Goal: Information Seeking & Learning: Find contact information

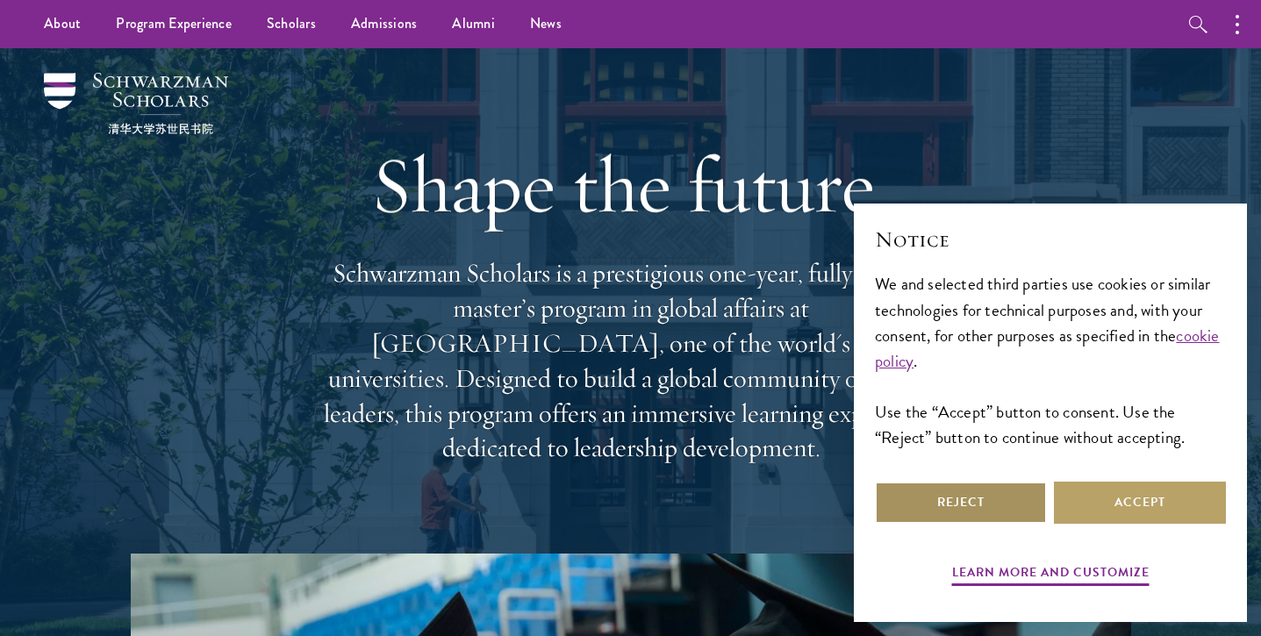
click at [990, 503] on button "Reject" at bounding box center [961, 503] width 172 height 42
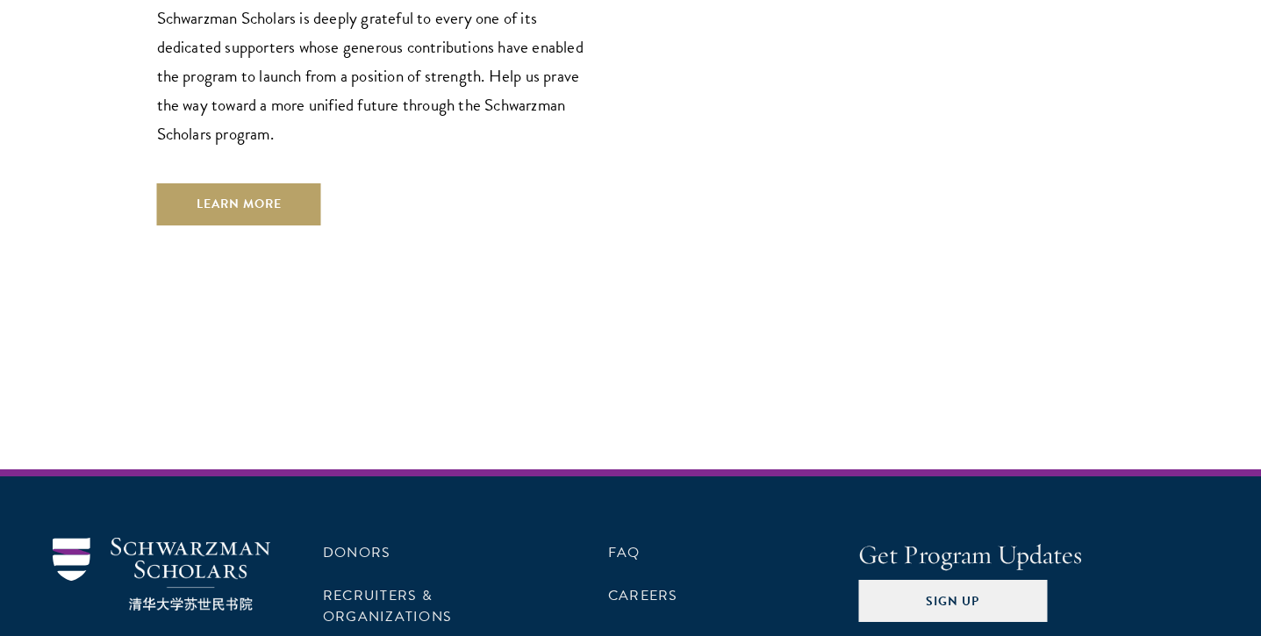
scroll to position [5236, 0]
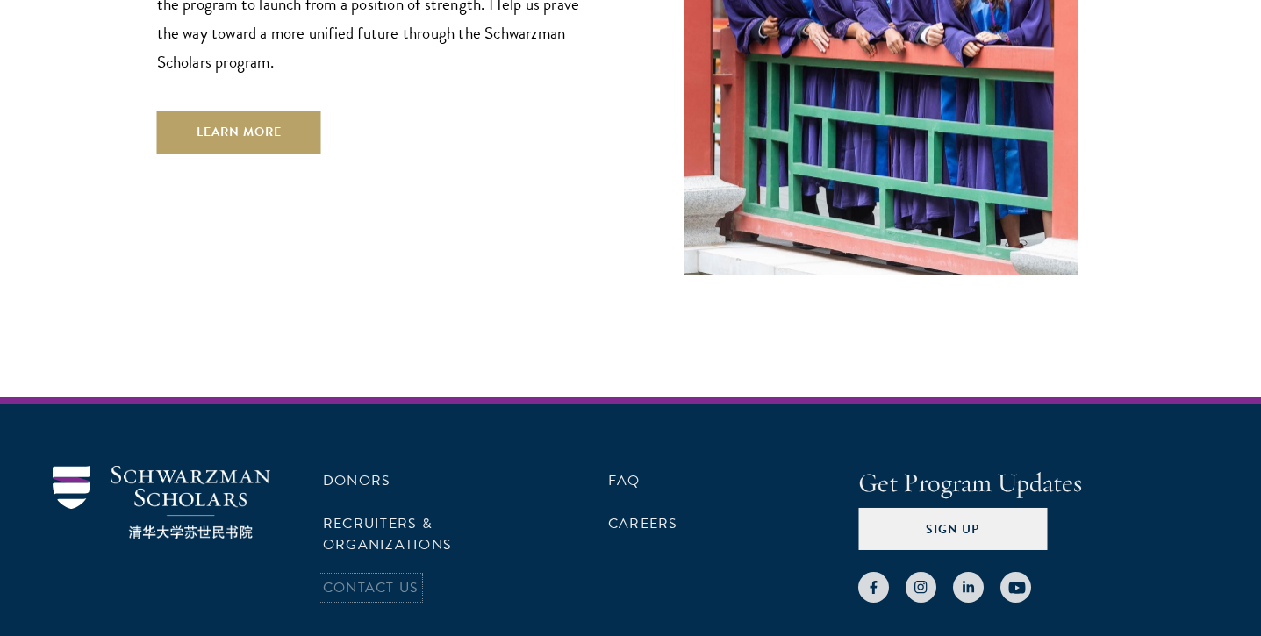
click at [363, 577] on link "Contact Us" at bounding box center [371, 587] width 96 height 21
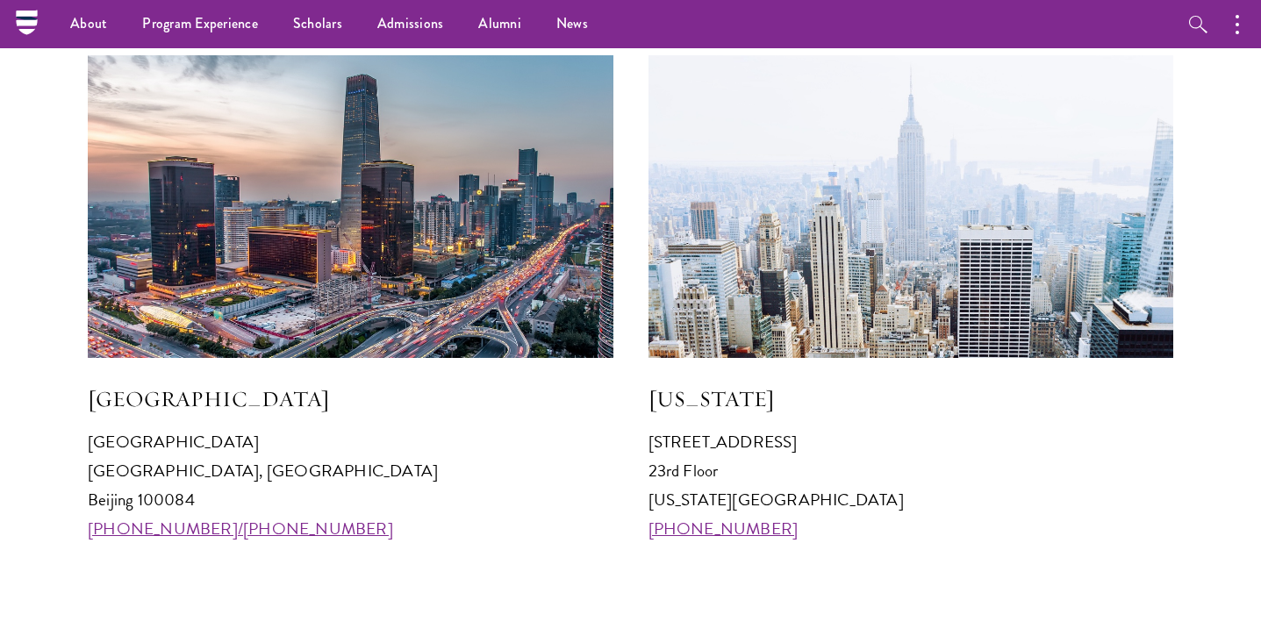
scroll to position [1644, 0]
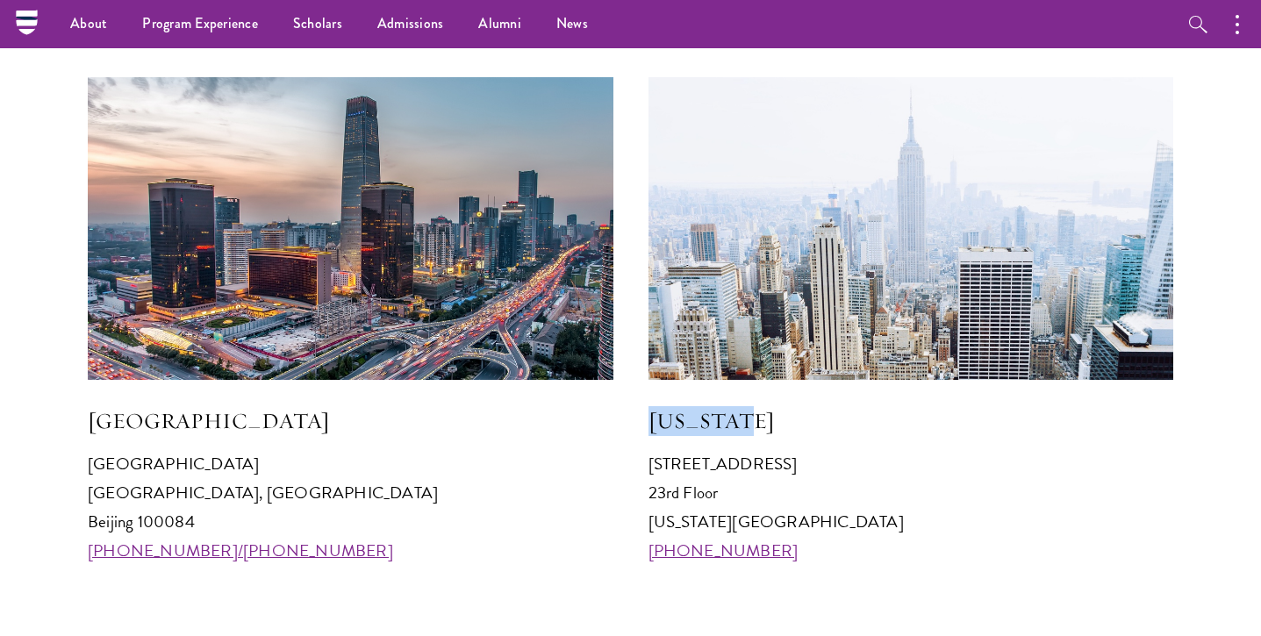
drag, startPoint x: 782, startPoint y: 412, endPoint x: 651, endPoint y: 412, distance: 130.7
click at [652, 412] on h5 "New York" at bounding box center [910, 421] width 525 height 30
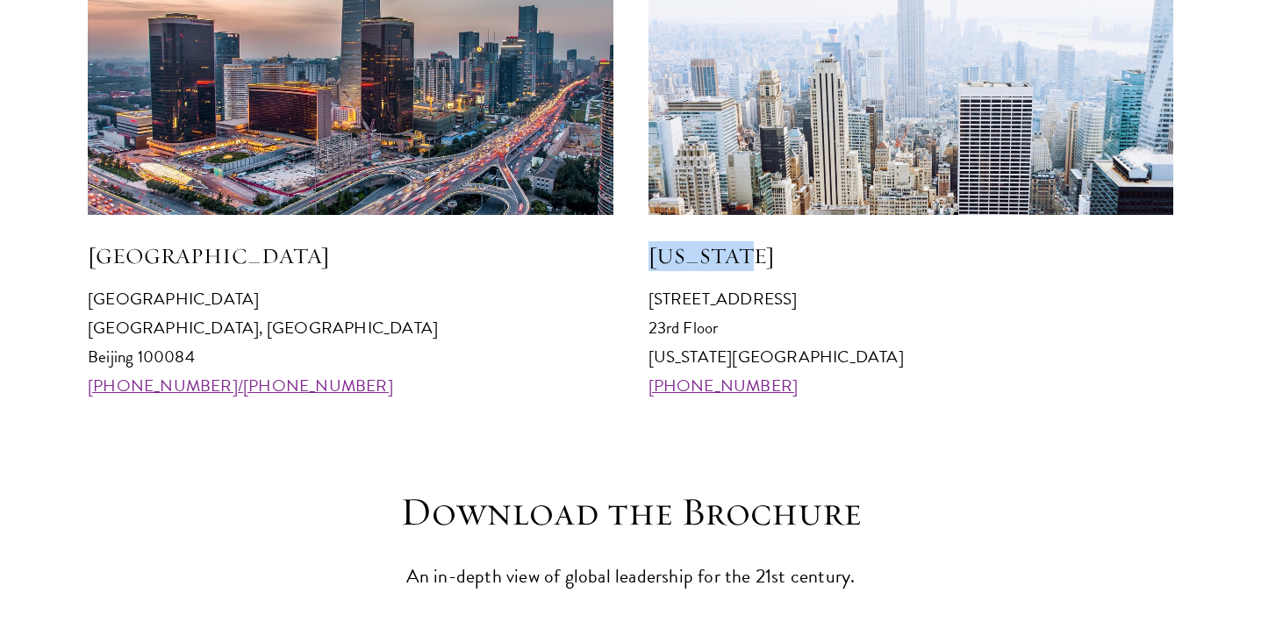
scroll to position [1938, 0]
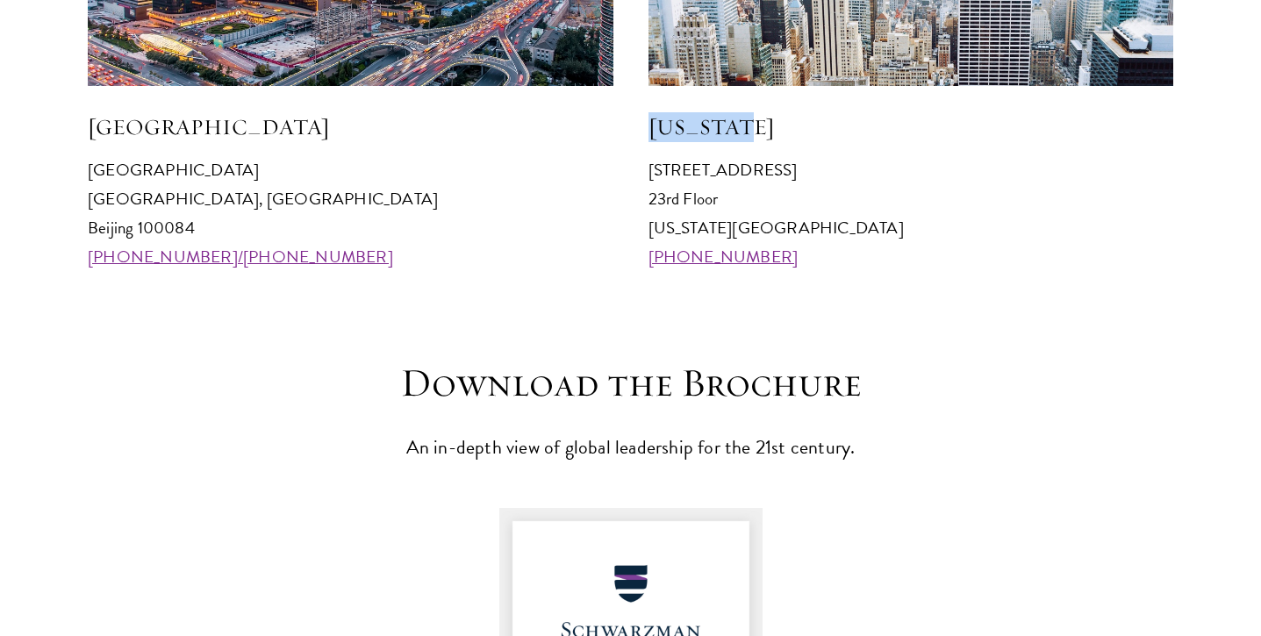
copy h5 "New York"
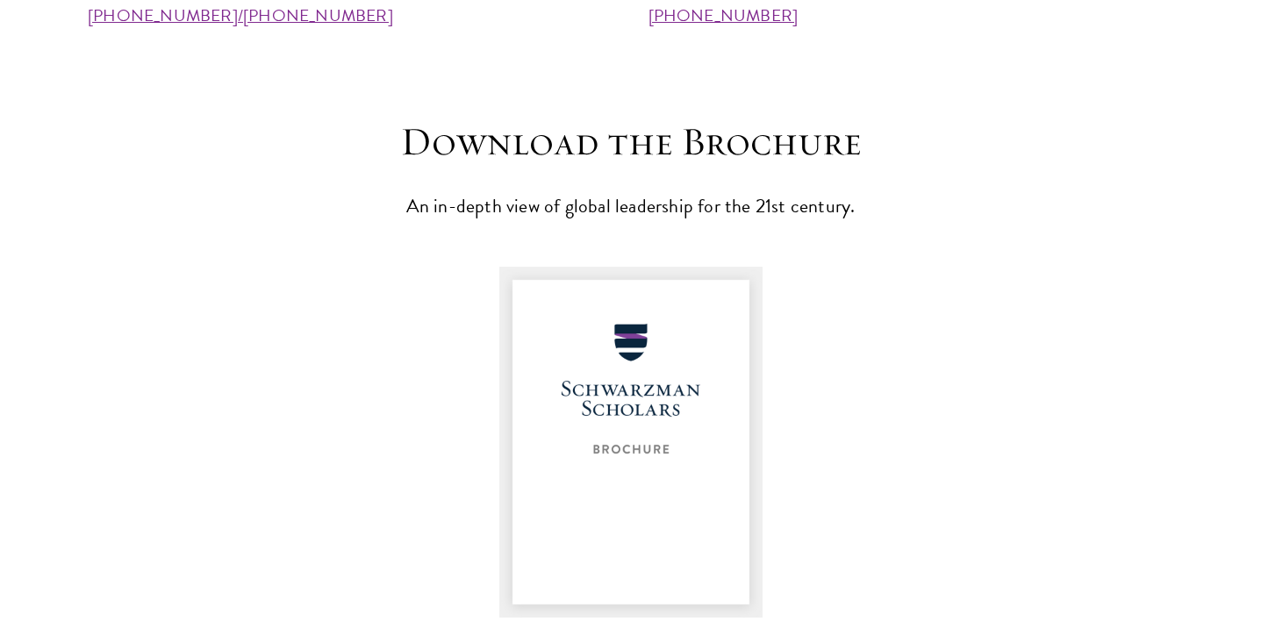
scroll to position [2876, 0]
